Goal: Task Accomplishment & Management: Use online tool/utility

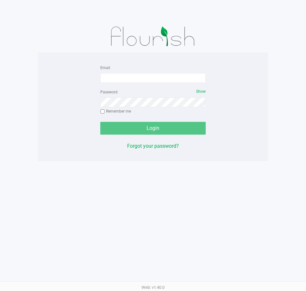
click at [142, 84] on form "Email Password Show Remember me Login" at bounding box center [152, 99] width 105 height 71
click at [143, 80] on input "Email" at bounding box center [152, 78] width 105 height 10
type input "t"
type input "[EMAIL_ADDRESS][DOMAIN_NAME]"
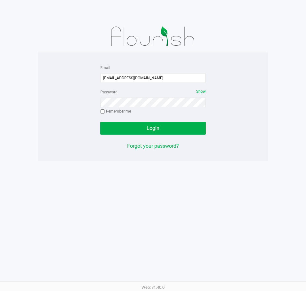
click at [124, 111] on label "Remember me" at bounding box center [115, 111] width 31 height 6
click at [105, 111] on input "Remember me" at bounding box center [102, 111] width 4 height 4
checkbox input "true"
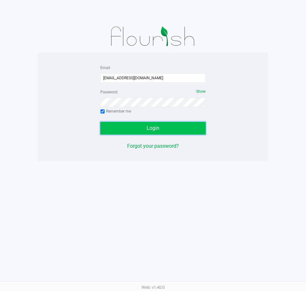
click at [134, 126] on button "Login" at bounding box center [152, 128] width 105 height 13
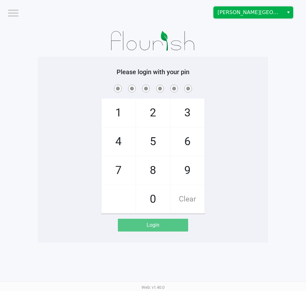
click at [264, 15] on span "[PERSON_NAME][GEOGRAPHIC_DATA]" at bounding box center [249, 13] width 62 height 8
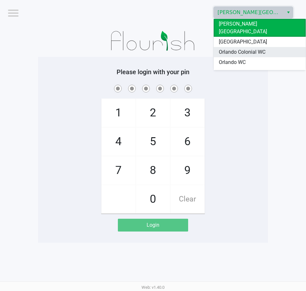
click at [263, 48] on span "Orlando Colonial WC" at bounding box center [242, 52] width 47 height 8
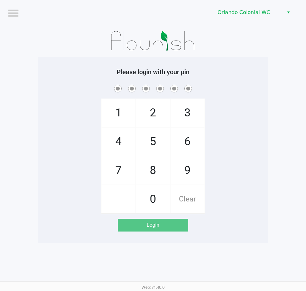
click at [246, 49] on div at bounding box center [153, 41] width 230 height 32
checkbox input "true"
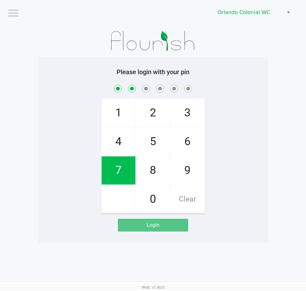
checkbox input "true"
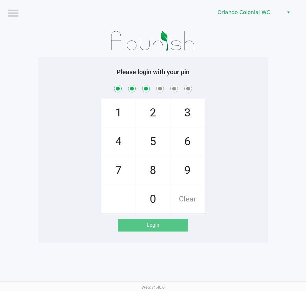
checkbox input "true"
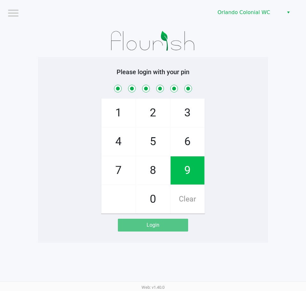
checkbox input "true"
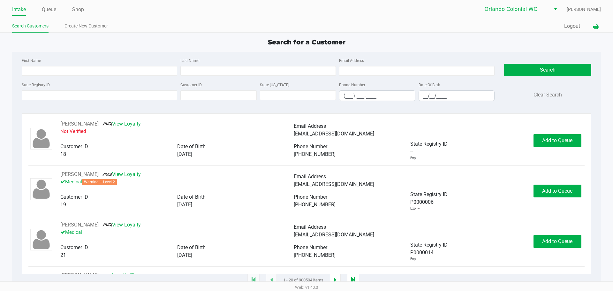
click at [306, 27] on icon at bounding box center [595, 26] width 5 height 4
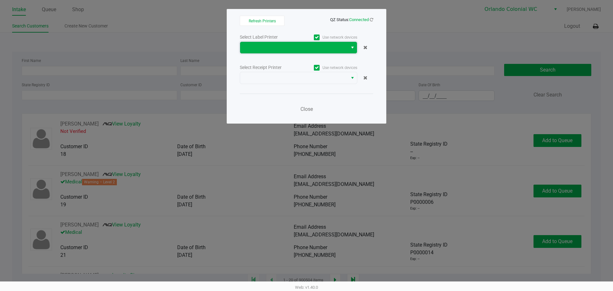
click at [306, 52] on span at bounding box center [294, 47] width 108 height 11
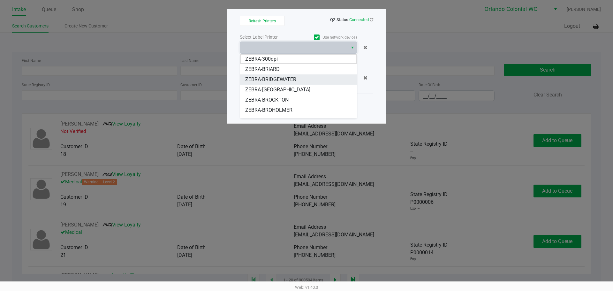
click at [280, 77] on span "ZEBRA-BRIDGEWATER" at bounding box center [270, 80] width 51 height 8
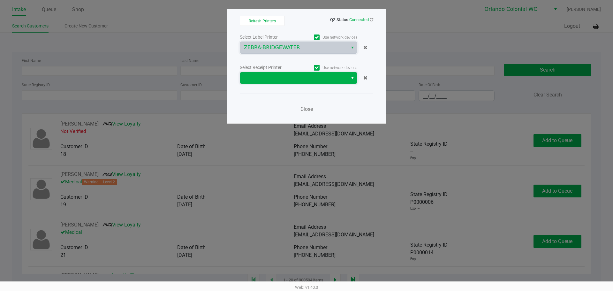
click at [280, 77] on span at bounding box center [294, 78] width 100 height 8
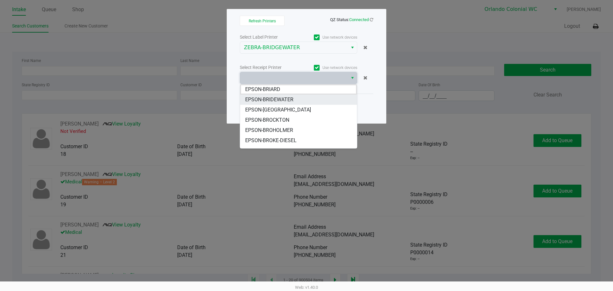
click at [289, 101] on span "EPSON-BRIDEWATER" at bounding box center [269, 100] width 48 height 8
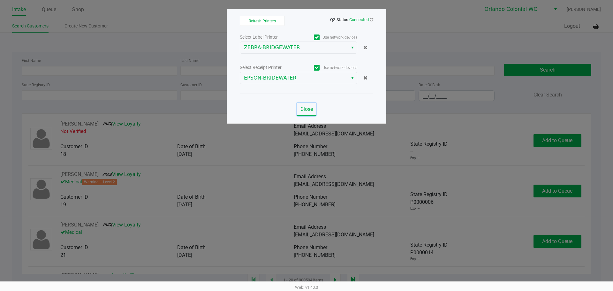
click at [302, 111] on span "Close" at bounding box center [307, 109] width 12 height 6
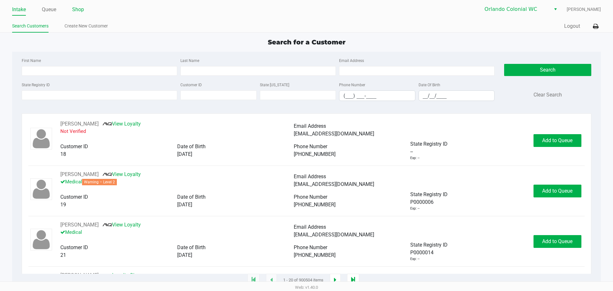
click at [74, 9] on link "Shop" at bounding box center [78, 9] width 12 height 9
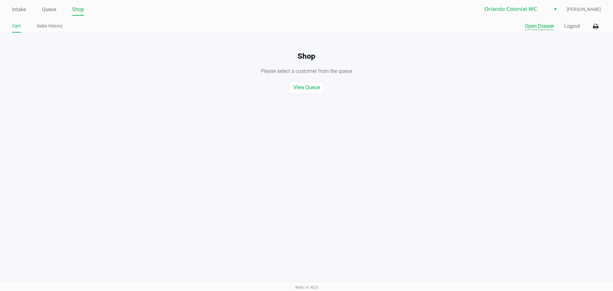
click at [306, 24] on button "Open Drawer" at bounding box center [539, 26] width 29 height 8
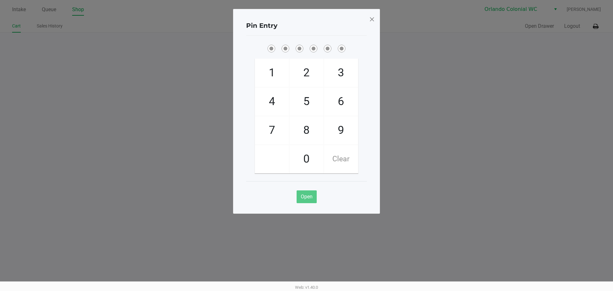
drag, startPoint x: 400, startPoint y: 66, endPoint x: 401, endPoint y: 48, distance: 17.9
click at [306, 65] on ngb-modal-window "Pin Entry 1 4 7 2 5 8 0 3 6 9 Clear Open" at bounding box center [306, 145] width 613 height 291
checkbox input "true"
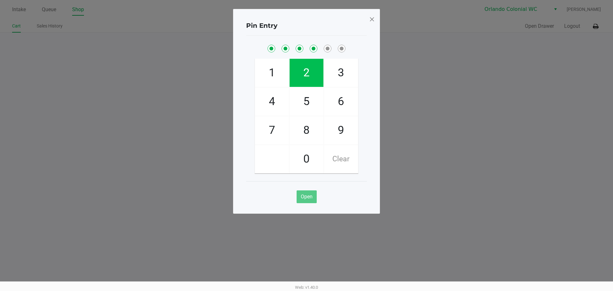
checkbox input "true"
click at [306, 19] on span at bounding box center [372, 19] width 6 height 10
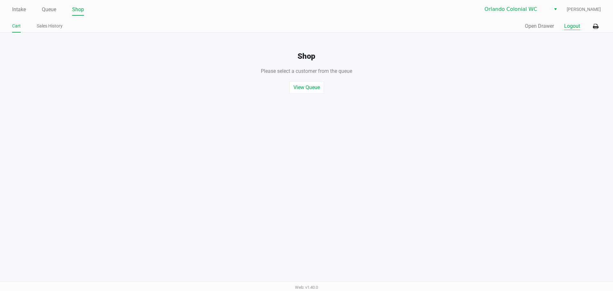
click at [306, 24] on button "Logout" at bounding box center [572, 26] width 16 height 8
